Goal: Information Seeking & Learning: Find specific fact

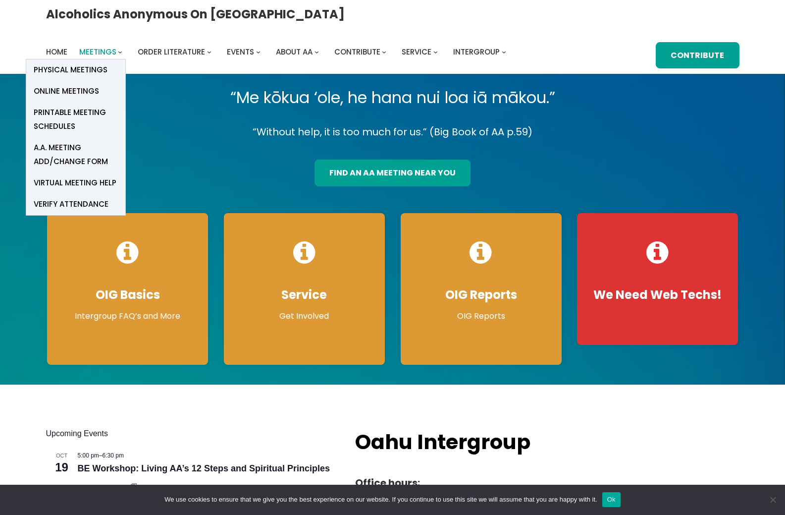
click at [116, 47] on span "Meetings" at bounding box center [97, 52] width 37 height 10
click at [99, 84] on span "Online Meetings" at bounding box center [66, 91] width 65 height 14
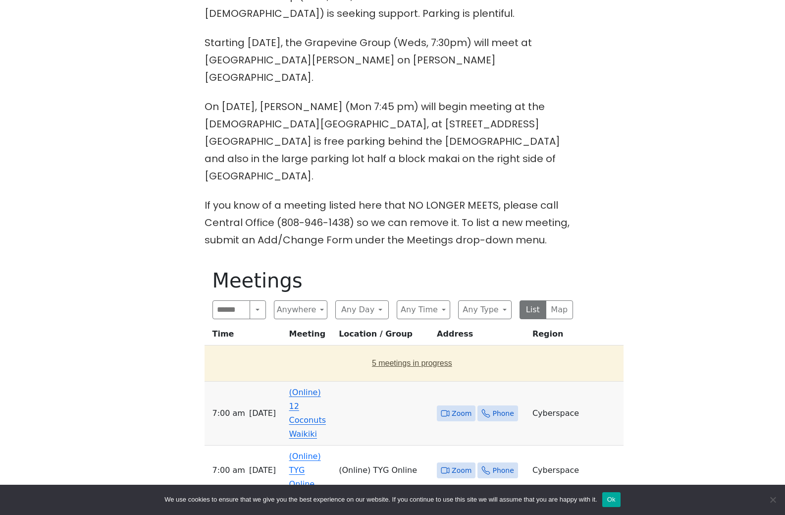
scroll to position [296, 0]
click at [453, 407] on span "Zoom" at bounding box center [462, 413] width 20 height 12
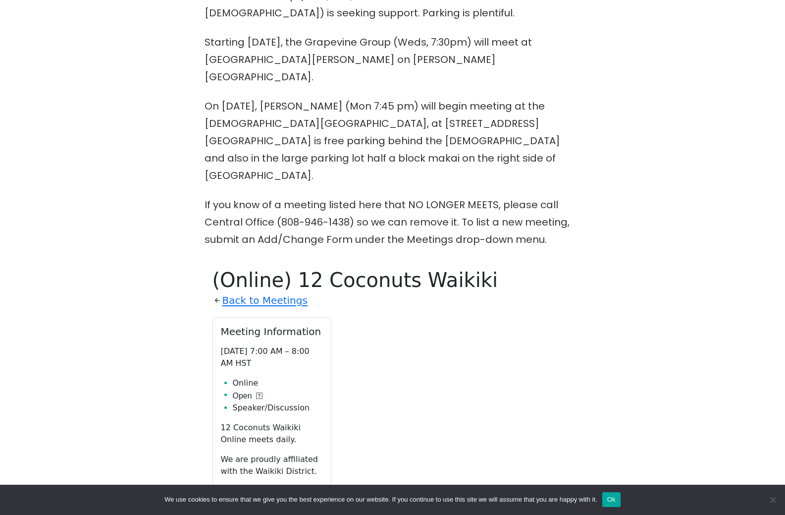
scroll to position [567, 0]
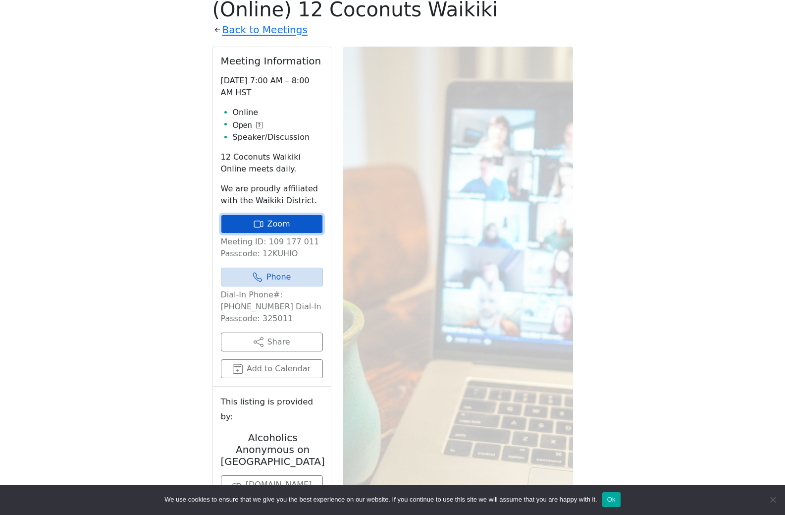
click at [269, 233] on link "Zoom" at bounding box center [272, 223] width 102 height 19
